Goal: Navigation & Orientation: Find specific page/section

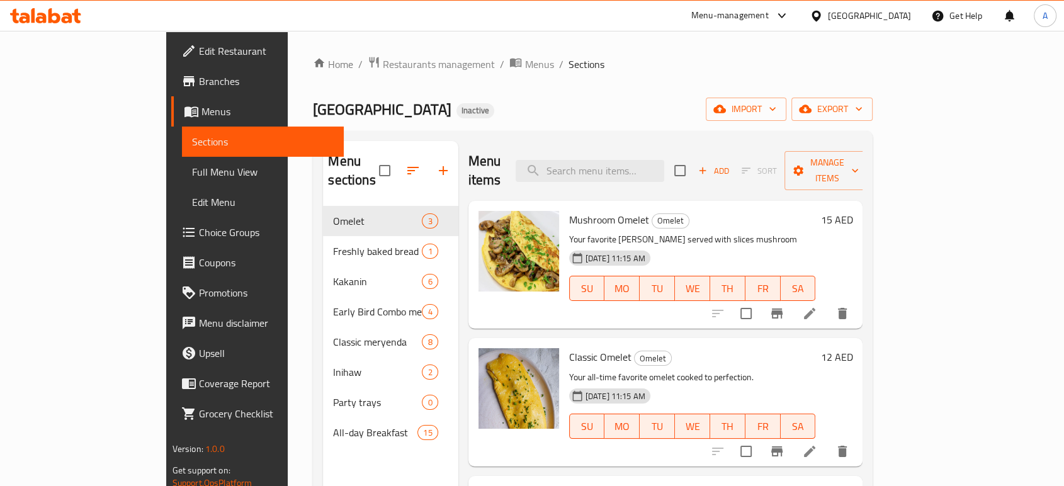
click at [827, 11] on div at bounding box center [819, 16] width 18 height 14
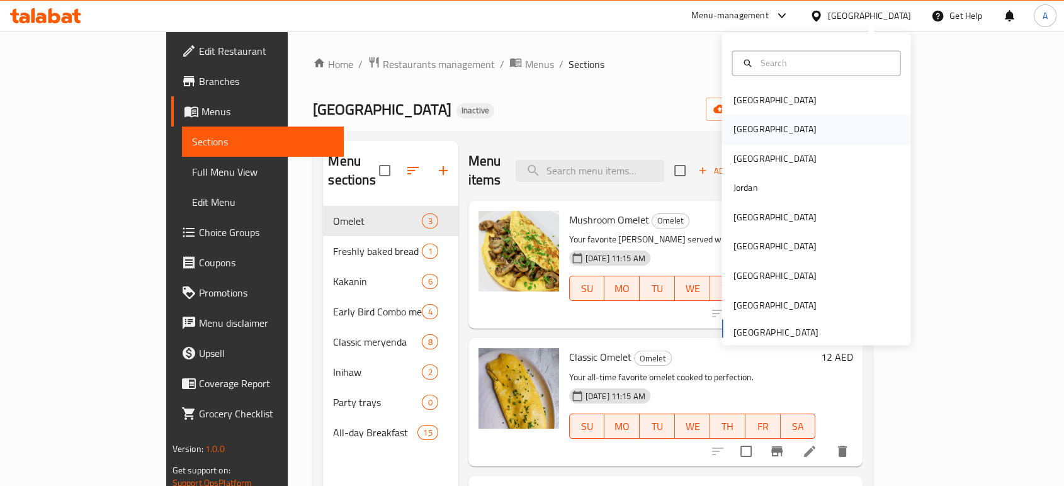
click at [757, 135] on div "[GEOGRAPHIC_DATA]" at bounding box center [815, 129] width 189 height 29
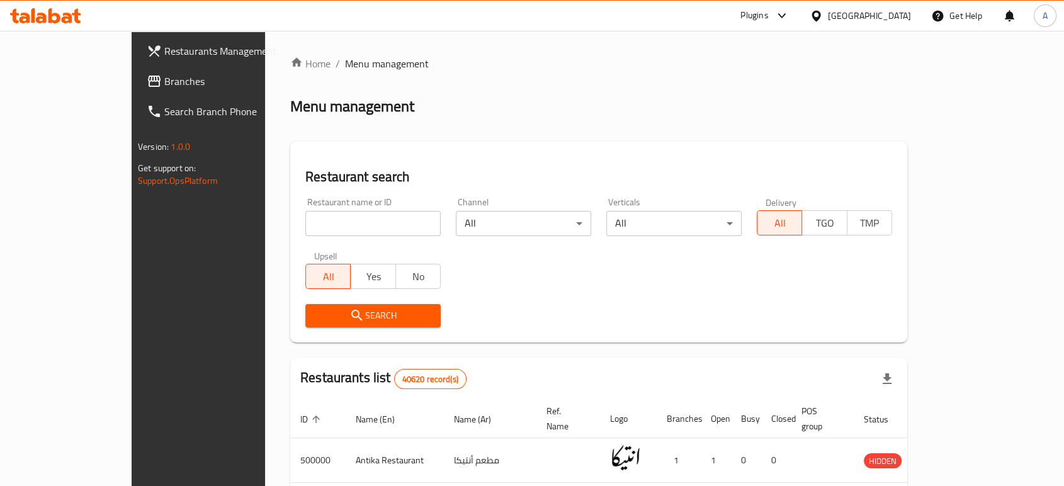
click at [663, 128] on div "Home / Menu management Menu management Restaurant search Restaurant name or ID …" at bounding box center [598, 448] width 617 height 785
click at [137, 71] on link "Branches" at bounding box center [223, 81] width 172 height 30
